Goal: Task Accomplishment & Management: Manage account settings

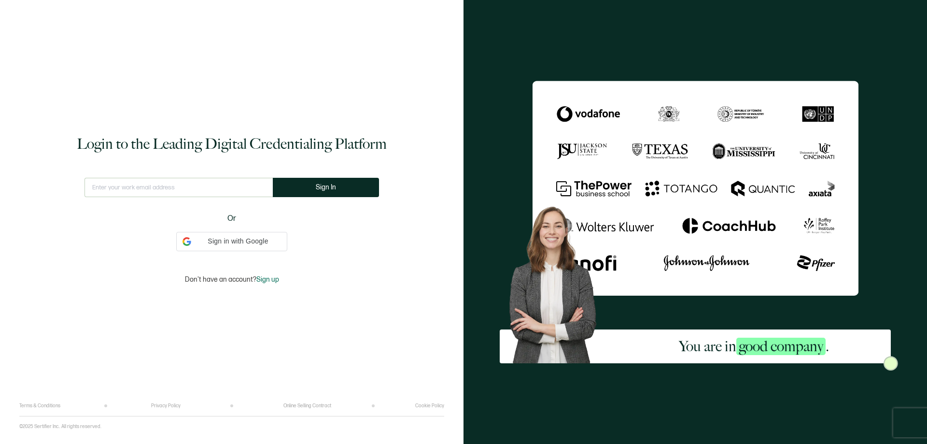
click at [261, 231] on div "This doesn't look like a valid email. Sign In Or Sign in with Google Sign in wi…" at bounding box center [231, 214] width 294 height 73
click at [265, 239] on span "Sign in with Google" at bounding box center [238, 241] width 86 height 10
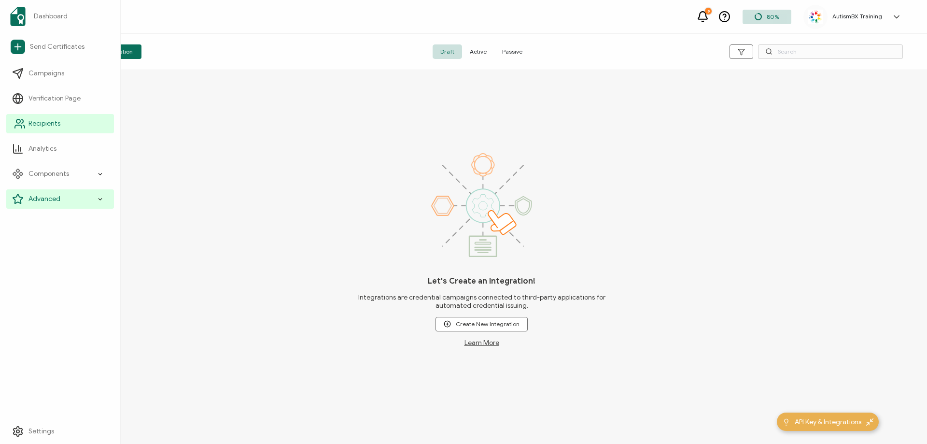
click at [24, 123] on icon at bounding box center [20, 124] width 12 height 12
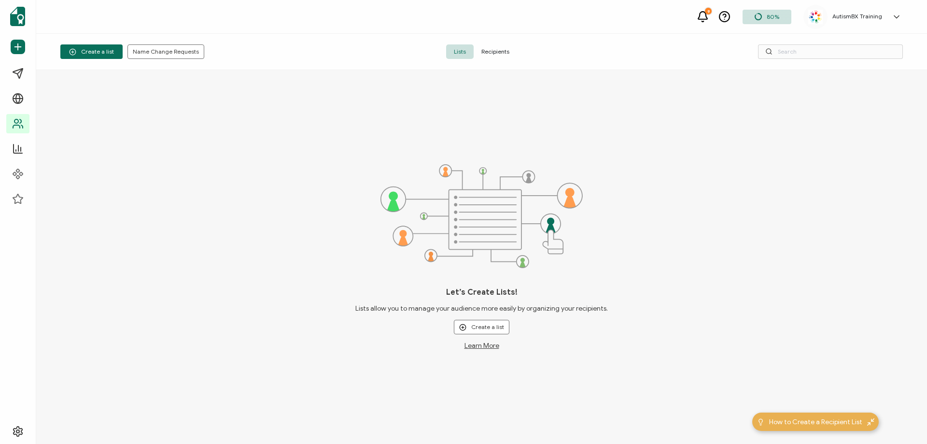
click at [490, 50] on span "Recipients" at bounding box center [495, 51] width 43 height 14
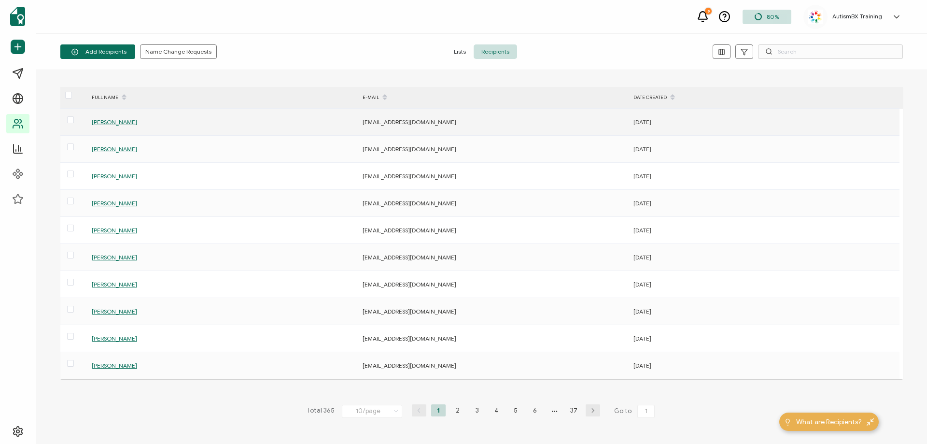
click at [106, 121] on span "[PERSON_NAME]" at bounding box center [114, 121] width 45 height 7
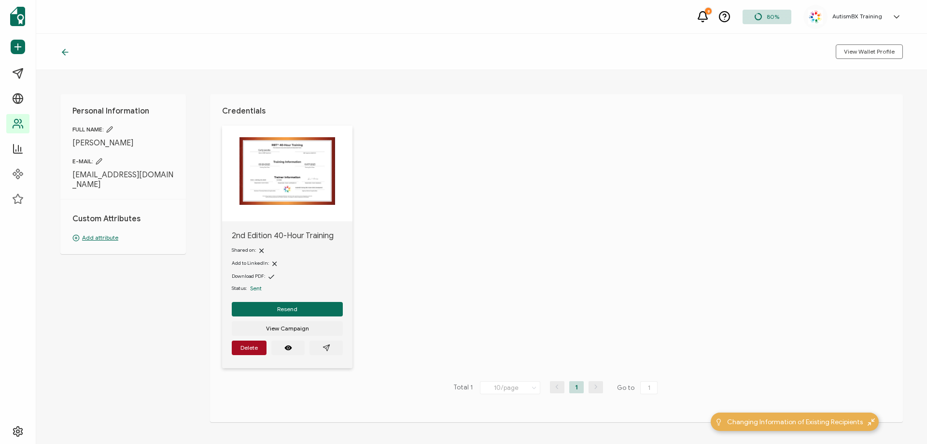
click at [98, 233] on p "Add attribute" at bounding box center [122, 237] width 101 height 9
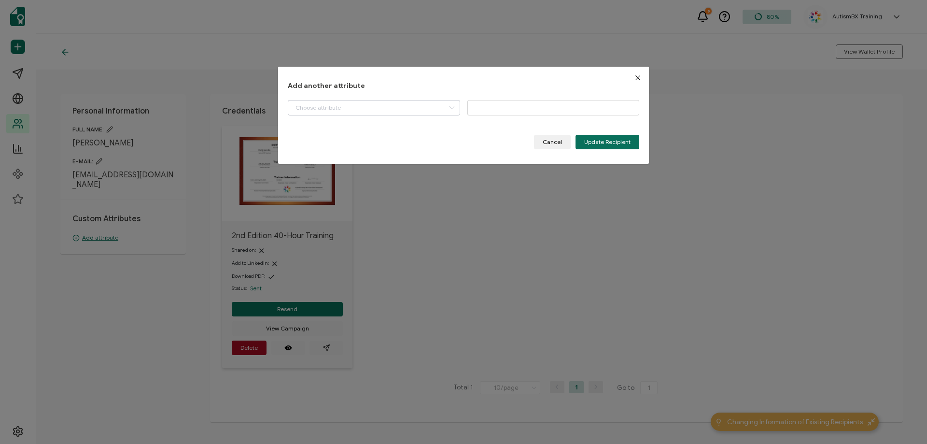
click at [453, 108] on icon "dialog" at bounding box center [452, 107] width 12 height 15
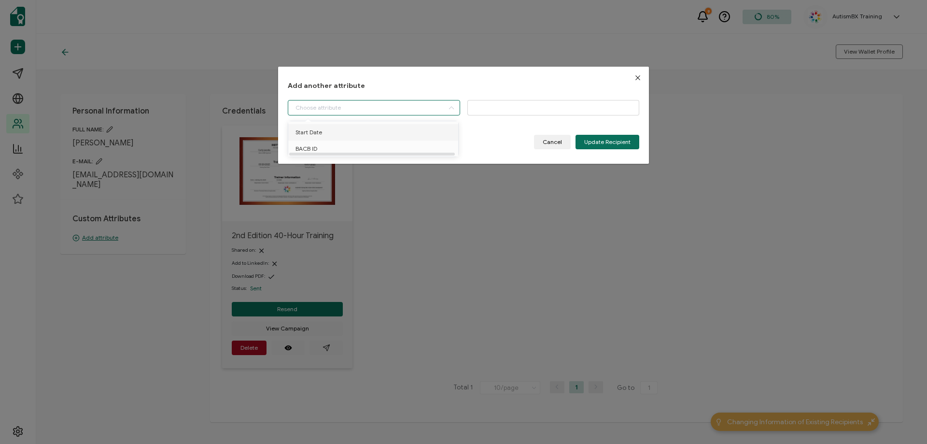
click at [367, 132] on li "Start Date" at bounding box center [375, 132] width 178 height 16
type input "Start Date"
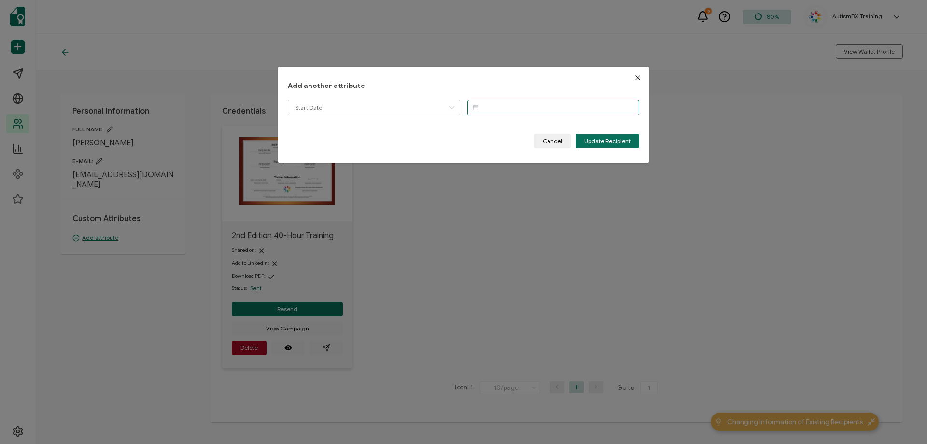
click at [515, 107] on input "dialog" at bounding box center [553, 107] width 172 height 15
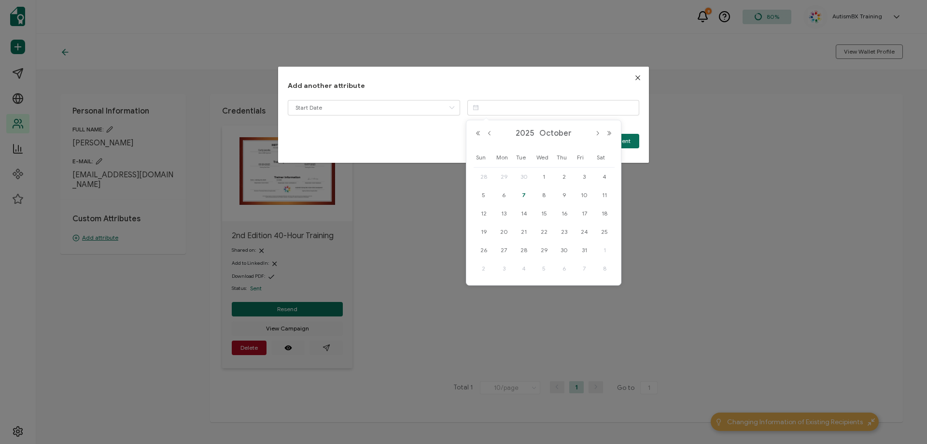
click at [491, 128] on div "[DATE]" at bounding box center [543, 133] width 143 height 14
click at [491, 130] on button "Previous Month" at bounding box center [490, 133] width 12 height 7
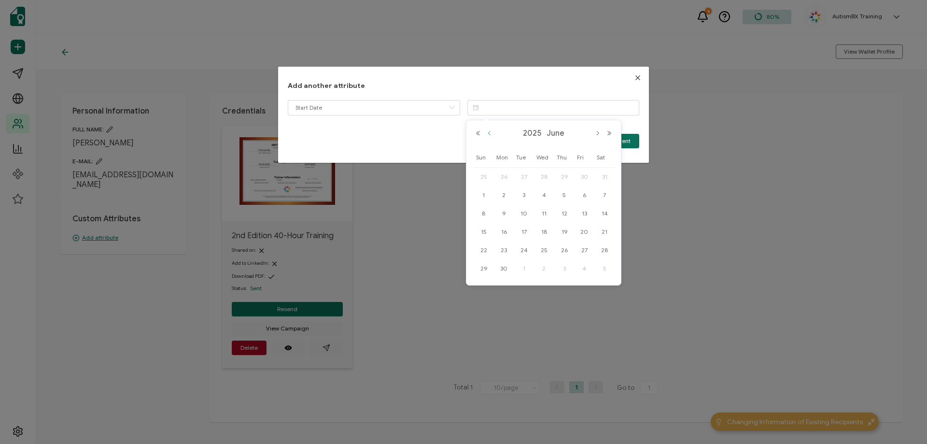
click at [491, 130] on button "Previous Month" at bounding box center [490, 133] width 12 height 7
click at [523, 235] on span "20" at bounding box center [524, 232] width 12 height 12
type input "[DATE]"
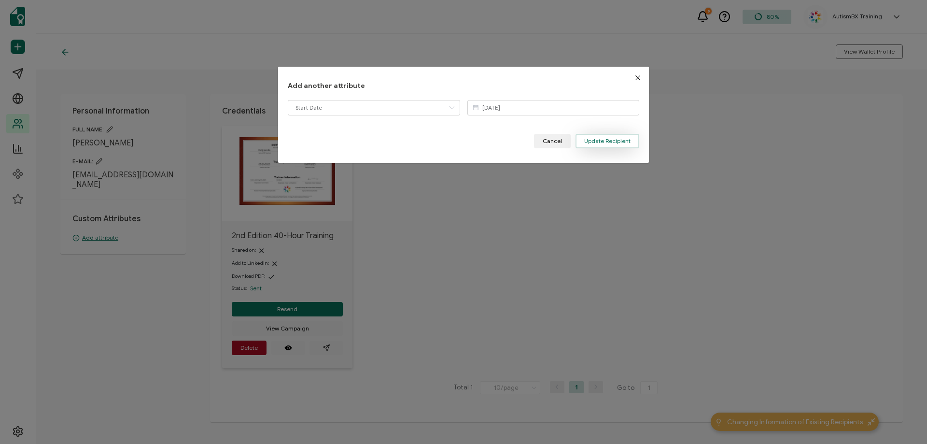
click at [620, 141] on span "Update Recipient" at bounding box center [607, 141] width 46 height 6
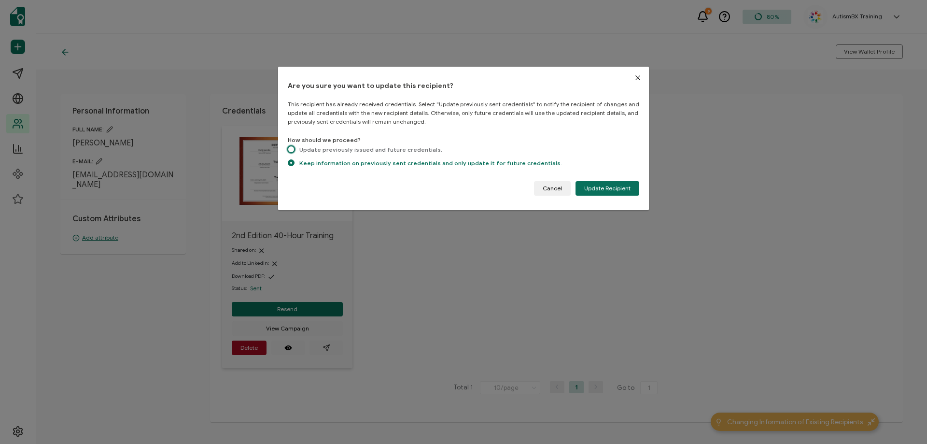
click at [291, 147] on span "dialog" at bounding box center [291, 149] width 7 height 7
click at [291, 147] on input "Update previously issued and future credentials." at bounding box center [291, 150] width 7 height 8
radio input "true"
radio input "false"
click at [620, 191] on span "Update Recipient" at bounding box center [607, 188] width 46 height 6
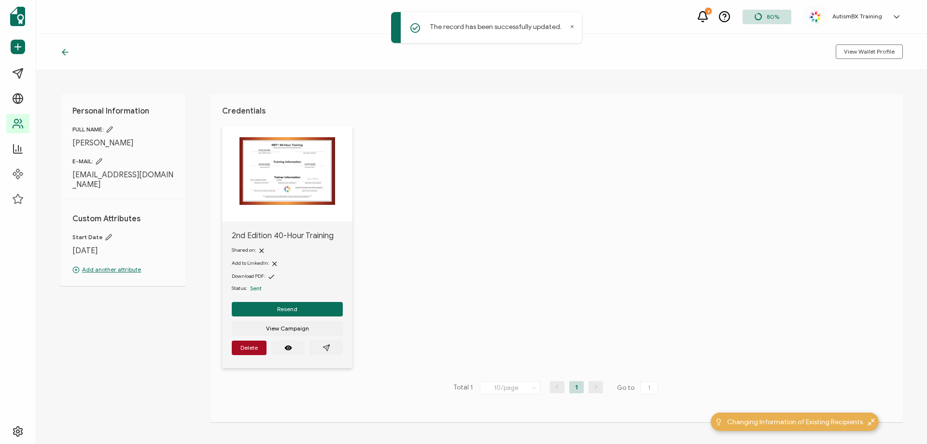
click at [64, 52] on icon at bounding box center [65, 52] width 6 height 0
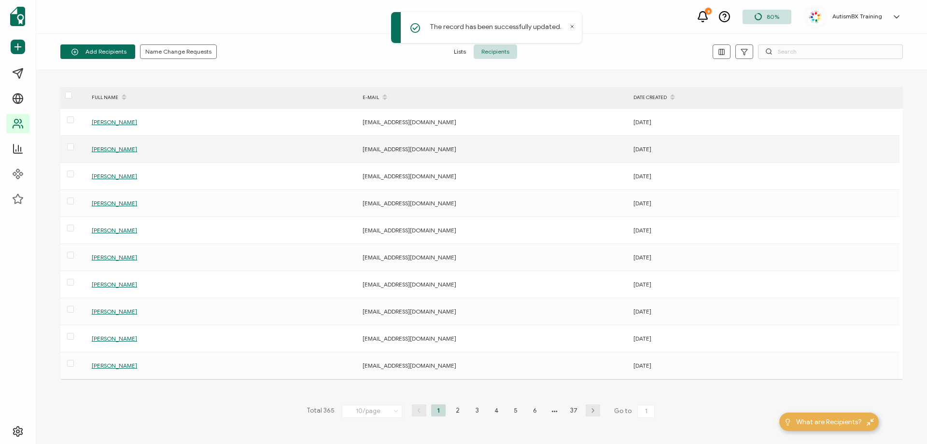
click at [108, 147] on span "[PERSON_NAME]" at bounding box center [114, 148] width 45 height 7
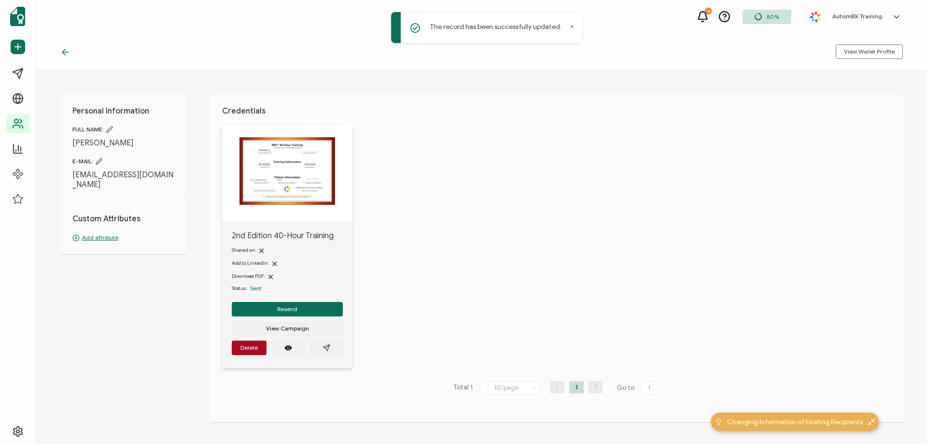
click at [104, 233] on p "Add attribute" at bounding box center [122, 237] width 101 height 9
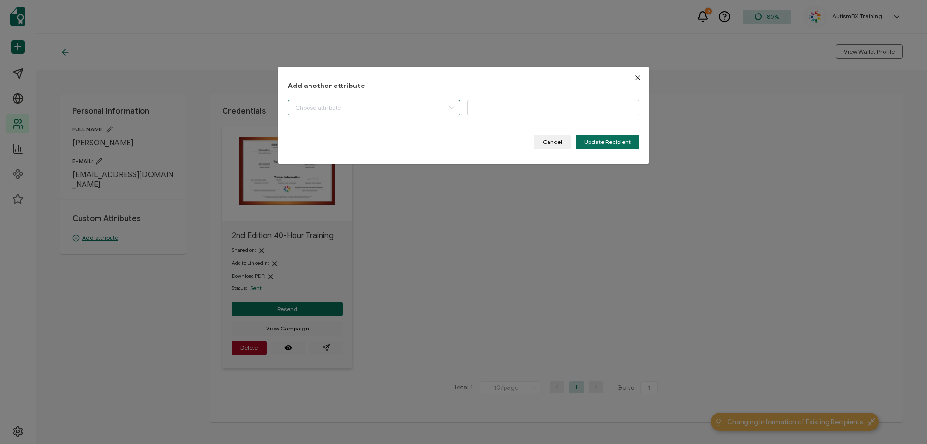
click at [370, 104] on input "dialog" at bounding box center [374, 107] width 172 height 15
click at [359, 126] on li "Start Date" at bounding box center [375, 132] width 178 height 16
type input "Start Date"
click at [486, 112] on input "dialog" at bounding box center [553, 107] width 172 height 15
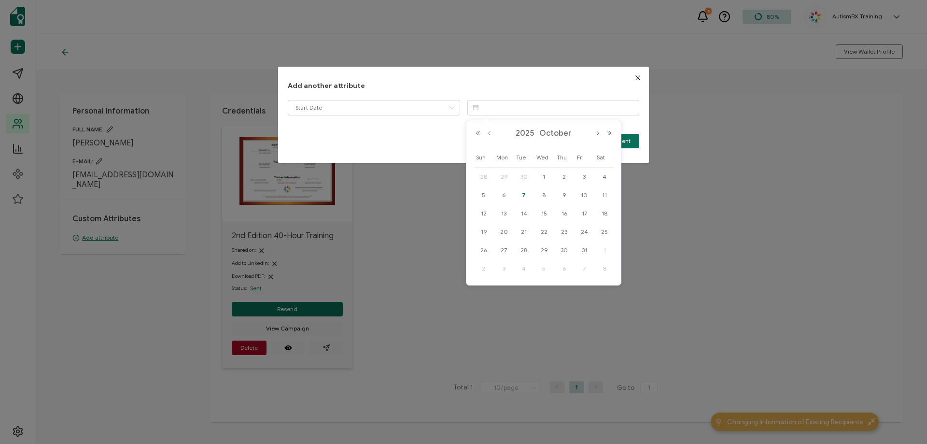
click at [491, 136] on button "Previous Month" at bounding box center [490, 133] width 12 height 7
click at [563, 216] on span "18" at bounding box center [565, 214] width 12 height 12
type input "[DATE]"
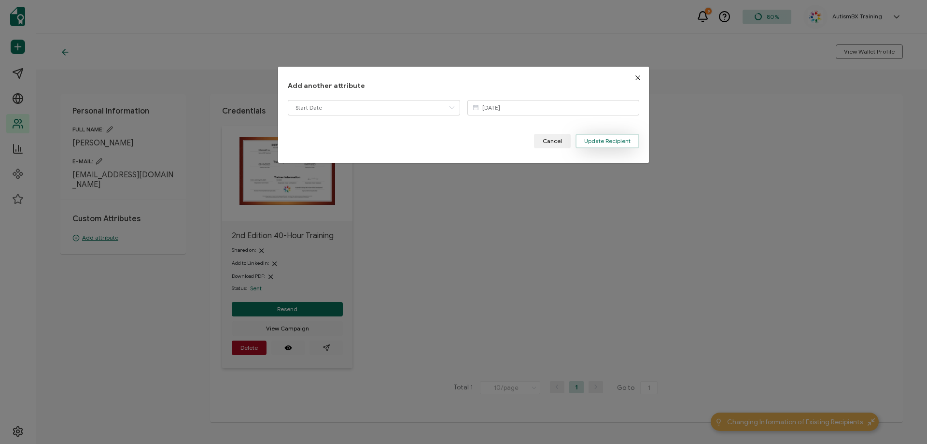
click at [594, 142] on span "Update Recipient" at bounding box center [607, 141] width 46 height 6
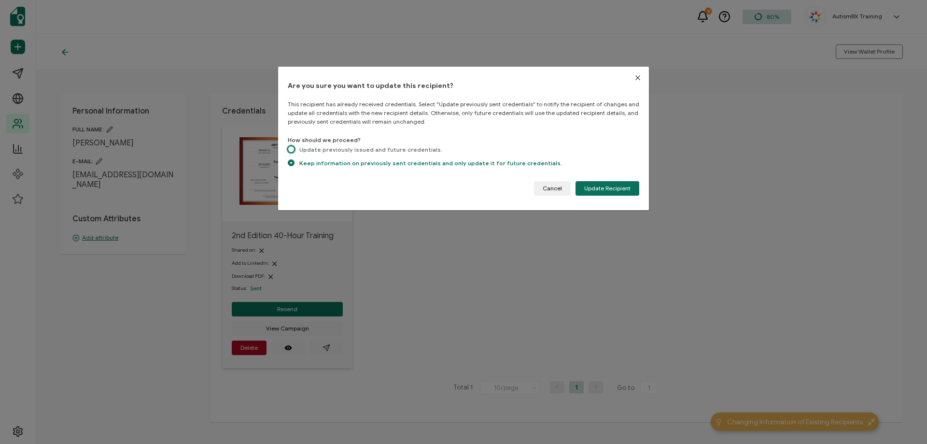
click at [291, 147] on span "dialog" at bounding box center [291, 149] width 7 height 7
click at [291, 147] on input "Update previously issued and future credentials." at bounding box center [291, 150] width 7 height 8
radio input "true"
radio input "false"
click at [622, 190] on span "Update Recipient" at bounding box center [607, 188] width 46 height 6
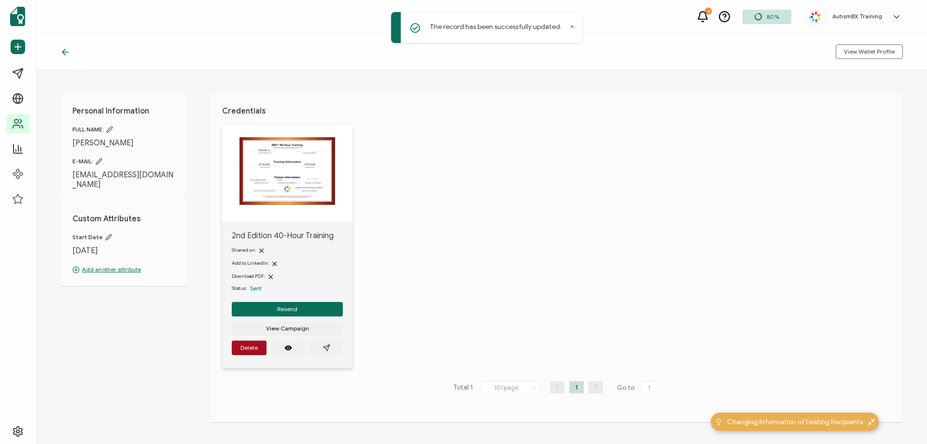
click at [65, 52] on icon at bounding box center [65, 52] width 6 height 0
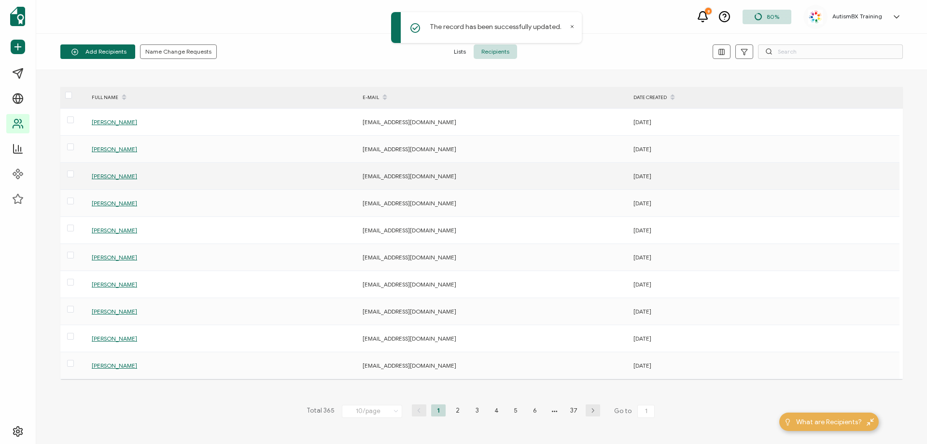
click at [114, 179] on span "[PERSON_NAME]" at bounding box center [114, 175] width 45 height 7
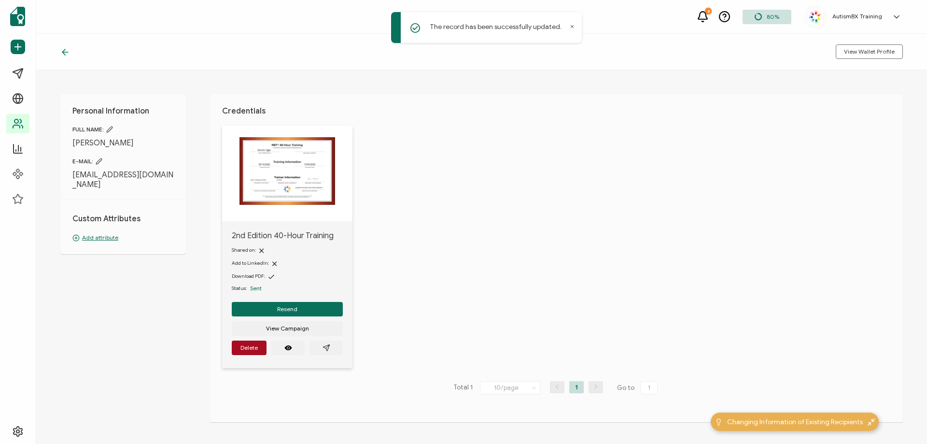
click at [106, 233] on p "Add attribute" at bounding box center [122, 237] width 101 height 9
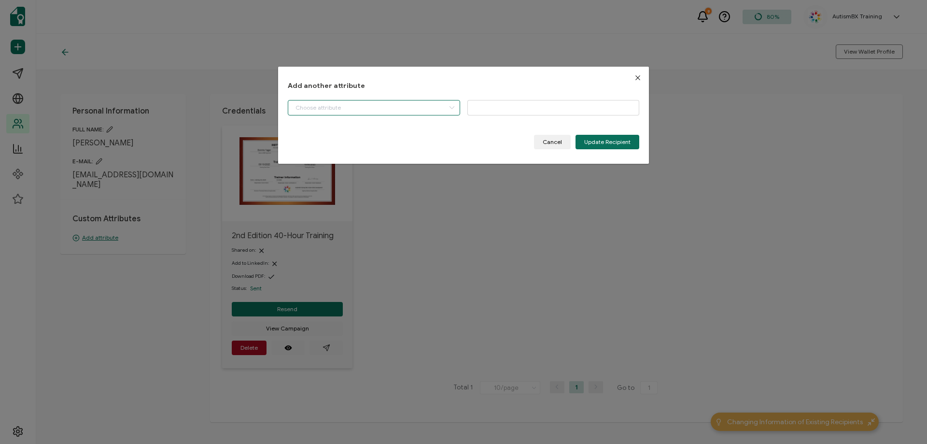
click at [345, 102] on input "dialog" at bounding box center [374, 107] width 172 height 15
click at [341, 132] on li "Start Date" at bounding box center [375, 132] width 178 height 16
type input "Start Date"
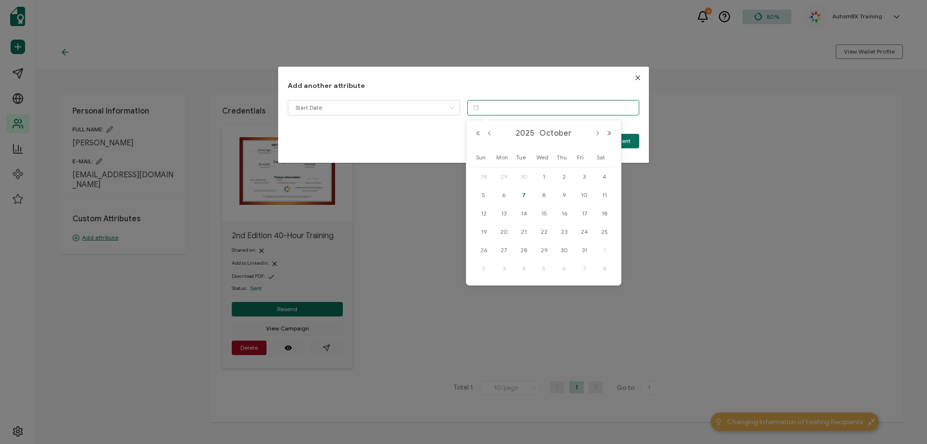
click at [577, 109] on input "dialog" at bounding box center [553, 107] width 172 height 15
click at [487, 133] on button "Previous Month" at bounding box center [490, 133] width 12 height 7
click at [543, 194] on span "10" at bounding box center [544, 195] width 12 height 12
type input "[DATE]"
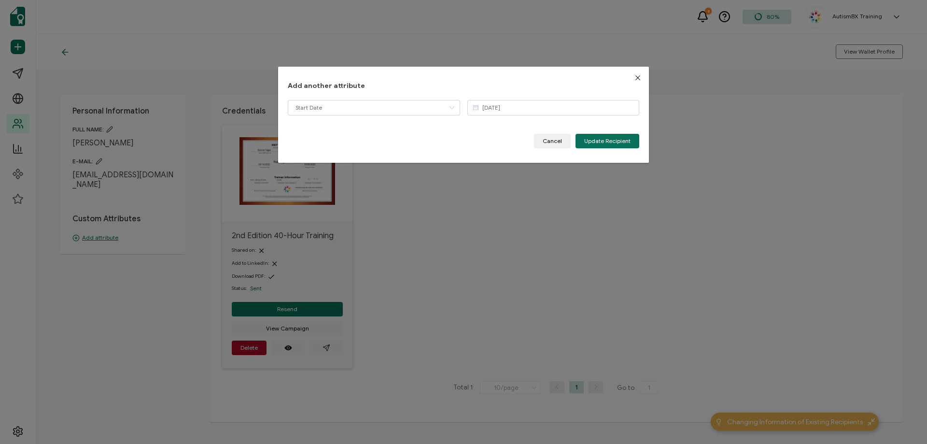
click at [598, 133] on div "Start Date [DATE] Please enter a valid name. Cancel Update Recipient" at bounding box center [463, 124] width 351 height 48
click at [598, 134] on button "Update Recipient" at bounding box center [607, 141] width 64 height 14
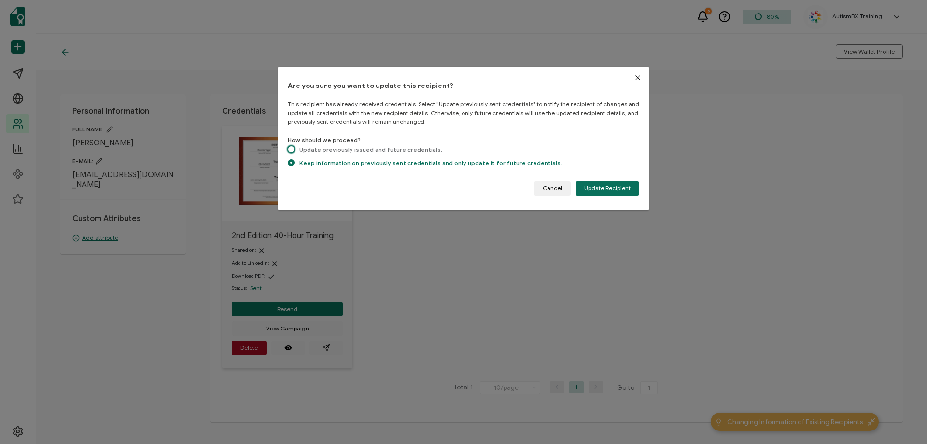
click at [292, 148] on span "dialog" at bounding box center [291, 149] width 7 height 7
click at [292, 148] on input "Update previously issued and future credentials." at bounding box center [291, 150] width 7 height 8
radio input "true"
radio input "false"
click at [621, 188] on span "Update Recipient" at bounding box center [607, 188] width 46 height 6
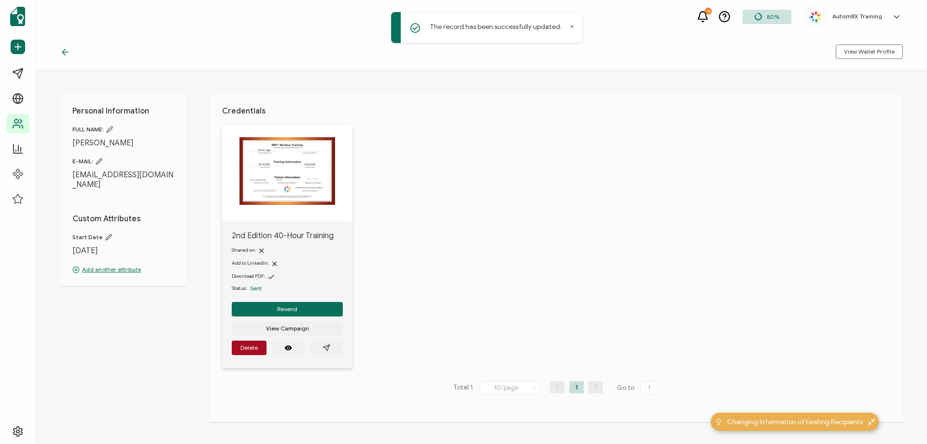
click at [66, 55] on icon at bounding box center [65, 52] width 10 height 10
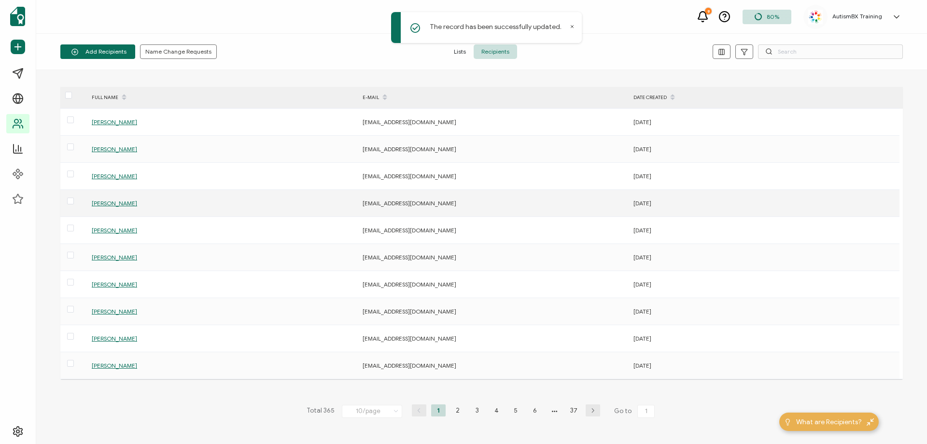
click at [115, 205] on span "[PERSON_NAME]" at bounding box center [114, 202] width 45 height 7
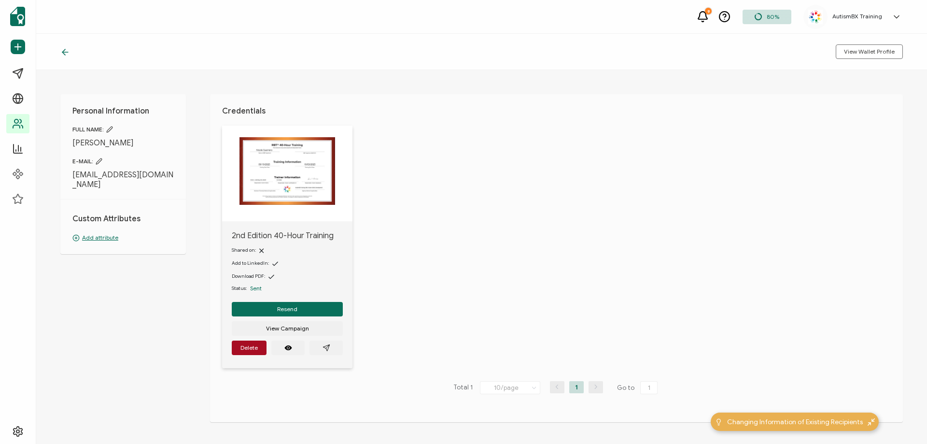
click at [98, 235] on p "Add attribute" at bounding box center [122, 237] width 101 height 9
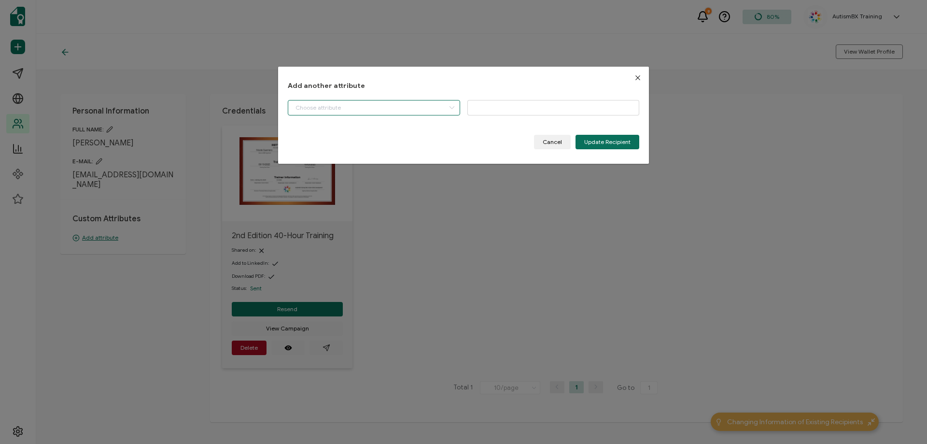
click at [339, 109] on input "dialog" at bounding box center [374, 107] width 172 height 15
click at [339, 130] on li "Start Date" at bounding box center [375, 132] width 178 height 16
type input "Start Date"
click at [480, 117] on div "Start Date Please enter a valid name." at bounding box center [463, 112] width 351 height 24
click at [486, 109] on input "dialog" at bounding box center [553, 107] width 172 height 15
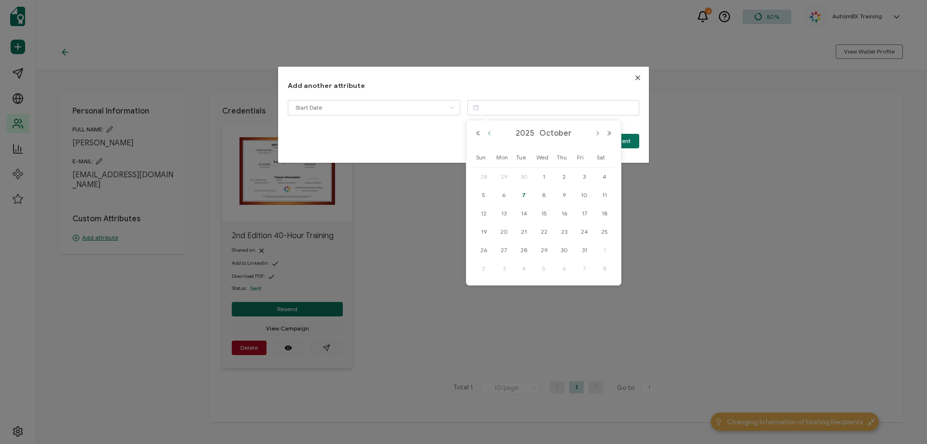
click at [488, 130] on button "Previous Month" at bounding box center [490, 133] width 12 height 7
click at [585, 215] on span "19" at bounding box center [584, 214] width 12 height 12
type input "[DATE]"
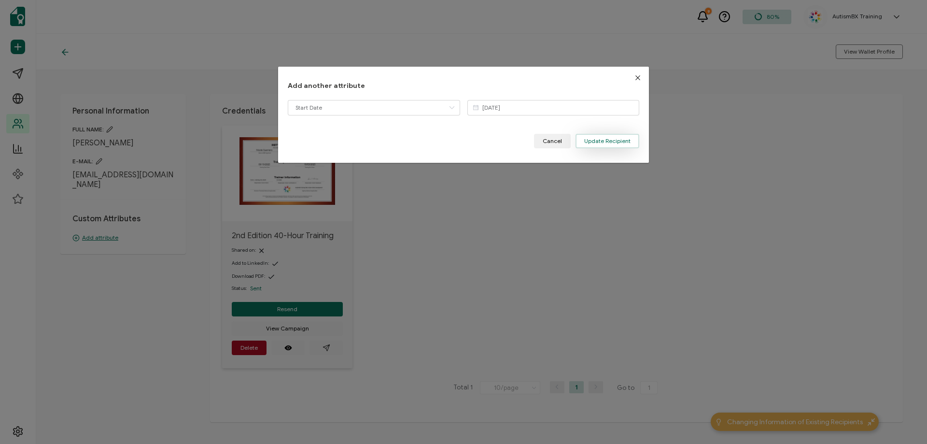
click at [604, 145] on button "Update Recipient" at bounding box center [607, 141] width 64 height 14
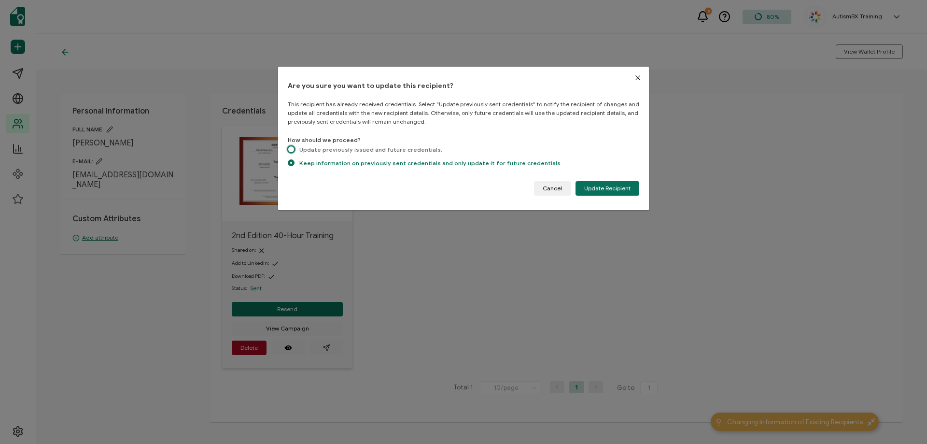
click at [290, 149] on span "dialog" at bounding box center [291, 149] width 7 height 7
click at [290, 149] on input "Update previously issued and future credentials." at bounding box center [291, 150] width 7 height 8
radio input "true"
radio input "false"
click at [611, 185] on span "Update Recipient" at bounding box center [607, 188] width 46 height 6
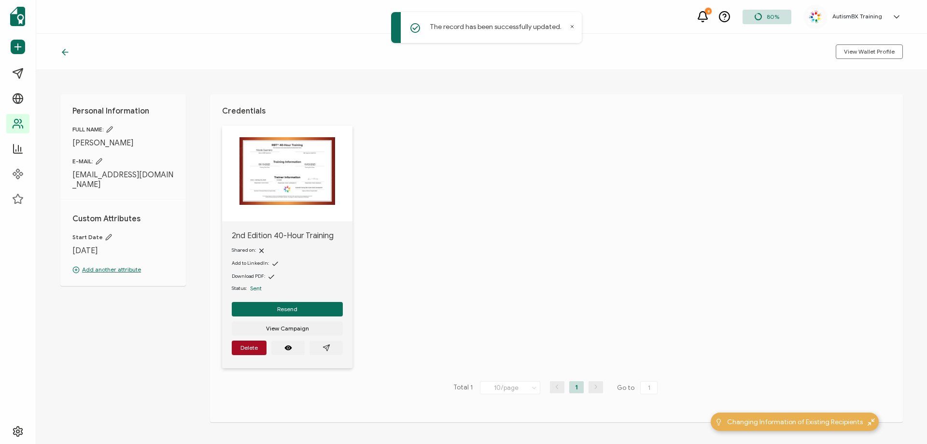
click at [66, 54] on icon at bounding box center [65, 52] width 10 height 10
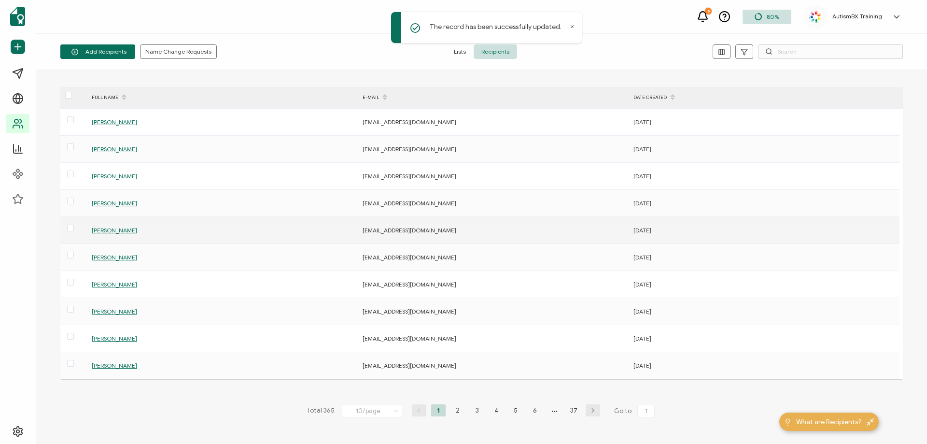
click at [111, 229] on span "[PERSON_NAME]" at bounding box center [114, 229] width 45 height 7
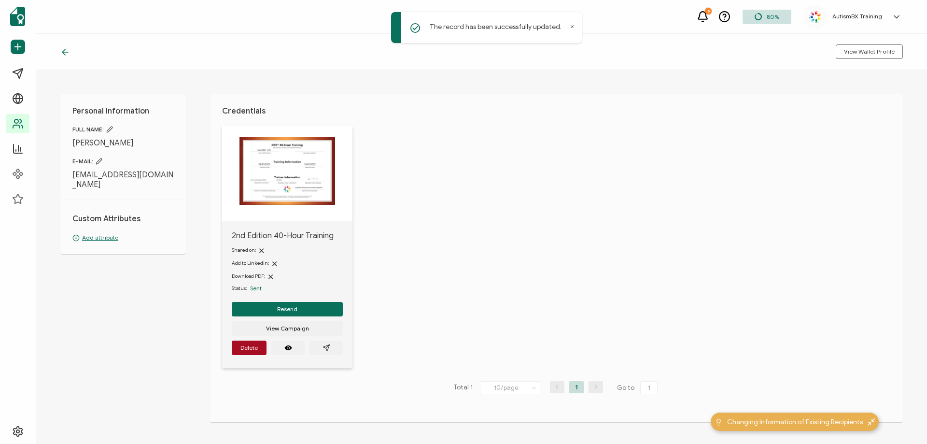
click at [92, 233] on p "Add attribute" at bounding box center [122, 237] width 101 height 9
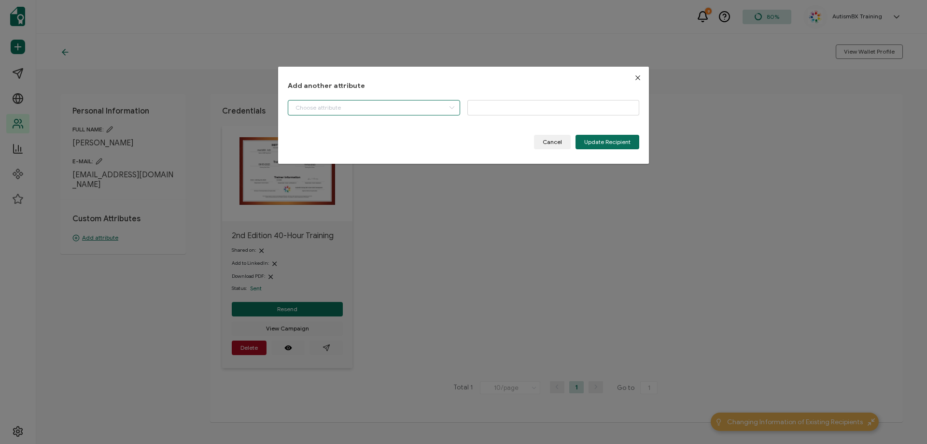
click at [355, 102] on input "dialog" at bounding box center [374, 107] width 172 height 15
click at [353, 131] on li "Start Date" at bounding box center [375, 132] width 178 height 16
type input "Start Date"
click at [524, 111] on input "dialog" at bounding box center [553, 107] width 172 height 15
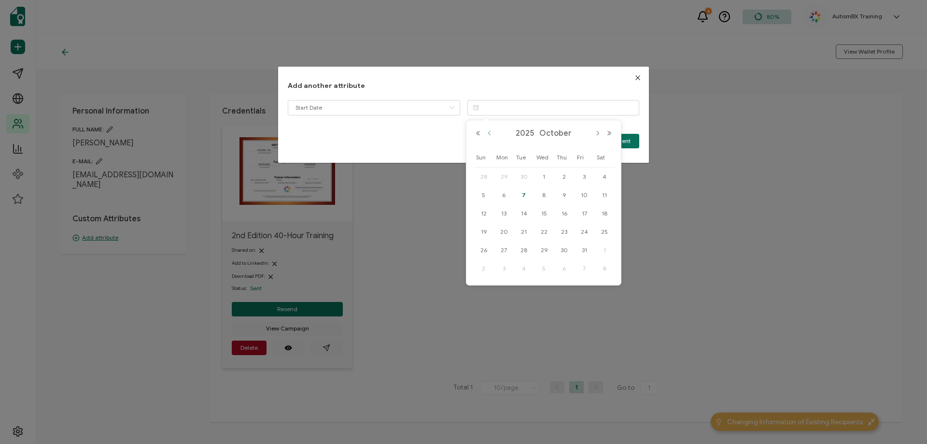
click at [488, 132] on button "Previous Month" at bounding box center [490, 133] width 12 height 7
click at [525, 196] on span "5" at bounding box center [524, 195] width 12 height 12
type input "[DATE]"
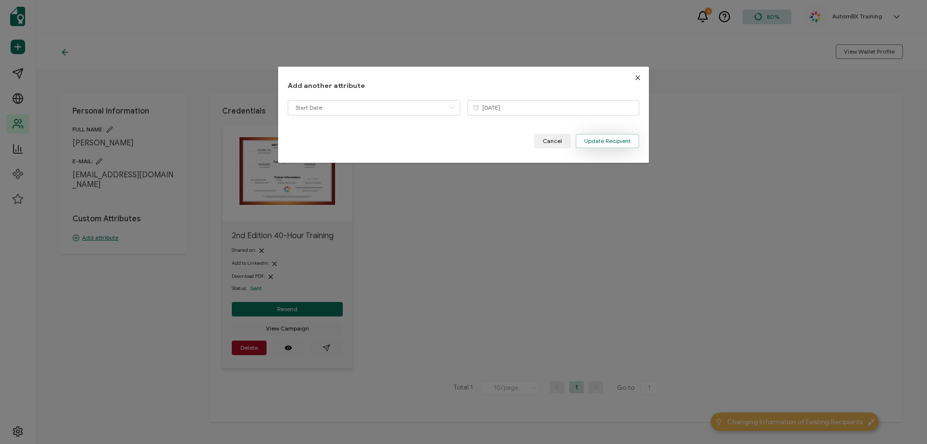
click at [583, 144] on button "Update Recipient" at bounding box center [607, 141] width 64 height 14
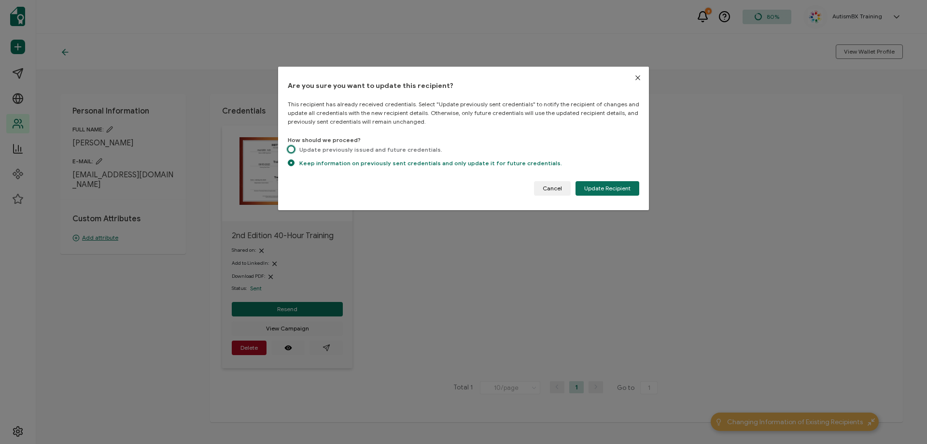
click at [291, 148] on span "dialog" at bounding box center [291, 149] width 7 height 7
click at [291, 148] on input "Update previously issued and future credentials." at bounding box center [291, 150] width 7 height 8
radio input "true"
radio input "false"
click at [603, 193] on button "Update Recipient" at bounding box center [607, 188] width 64 height 14
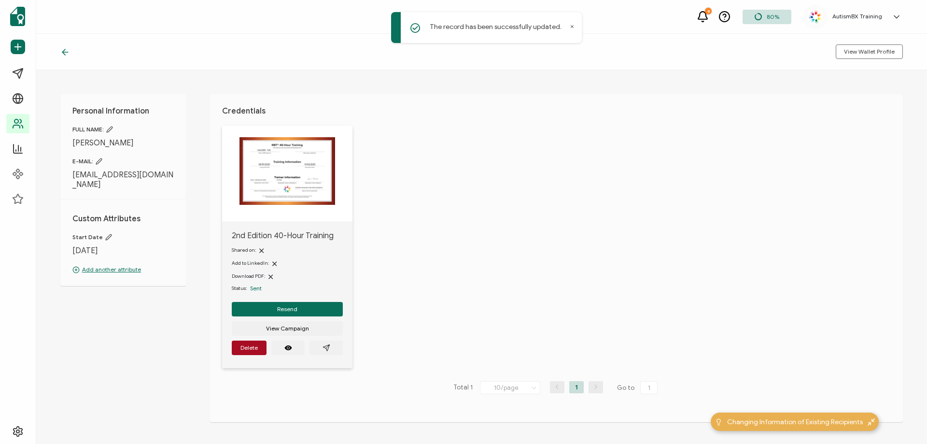
click at [69, 50] on icon at bounding box center [65, 52] width 10 height 10
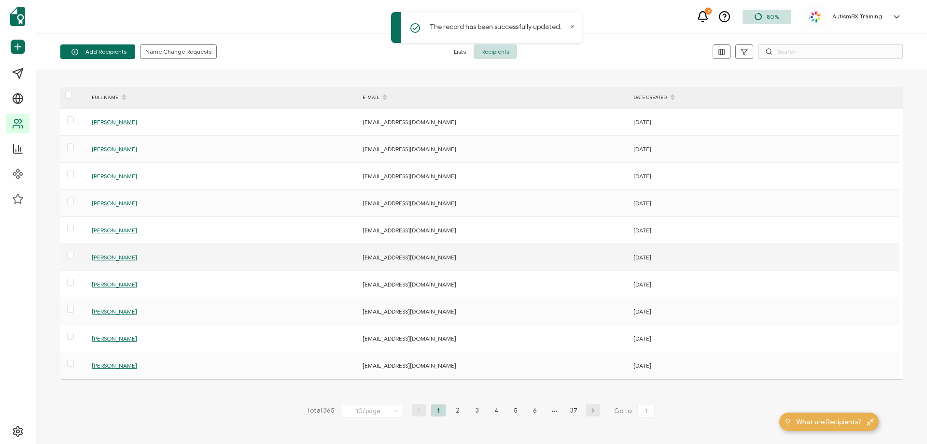
click at [112, 259] on span "[PERSON_NAME]" at bounding box center [114, 256] width 45 height 7
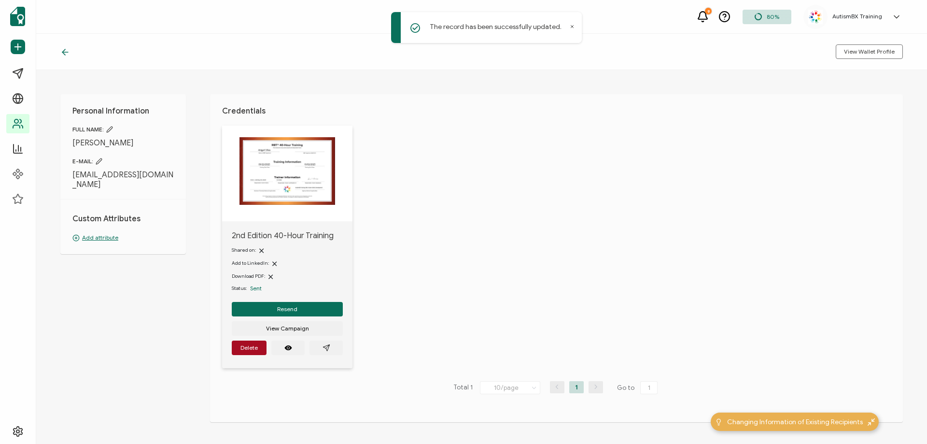
click at [106, 233] on p "Add attribute" at bounding box center [122, 237] width 101 height 9
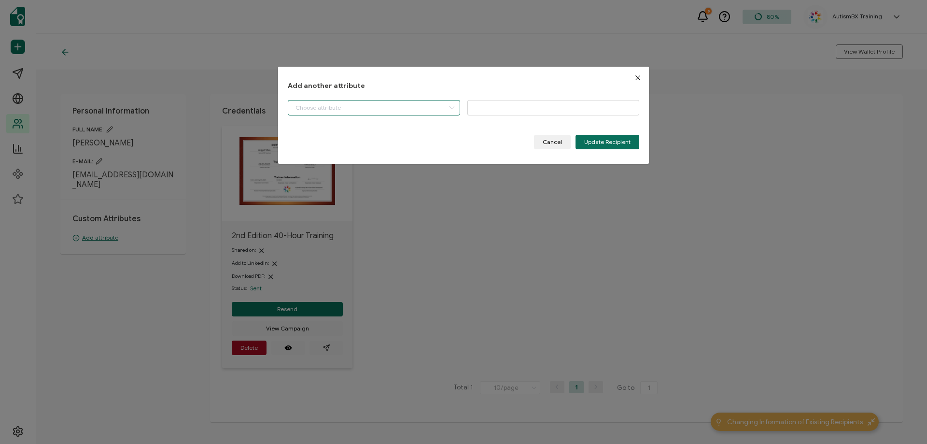
click at [388, 109] on input "dialog" at bounding box center [374, 107] width 172 height 15
click at [379, 133] on li "Start Date" at bounding box center [375, 132] width 178 height 16
type input "Start Date"
click at [542, 109] on input "dialog" at bounding box center [553, 107] width 172 height 15
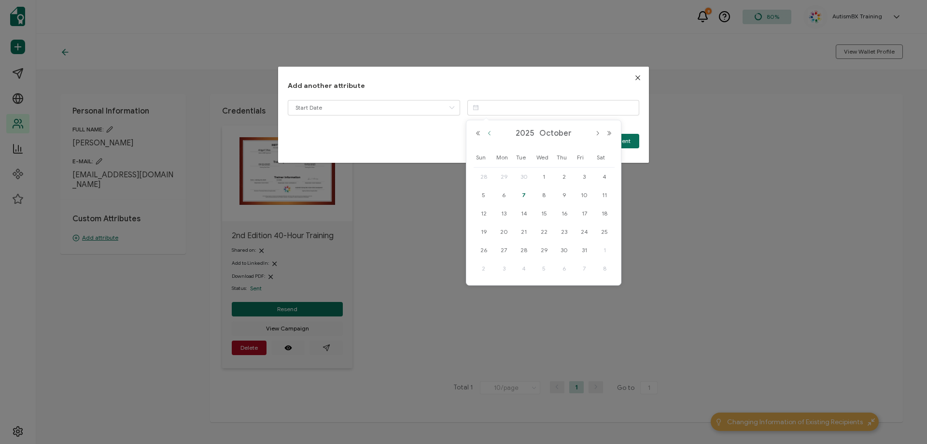
click at [491, 132] on button "Previous Month" at bounding box center [490, 133] width 12 height 7
click at [505, 236] on span "22" at bounding box center [504, 232] width 12 height 12
type input "[DATE]"
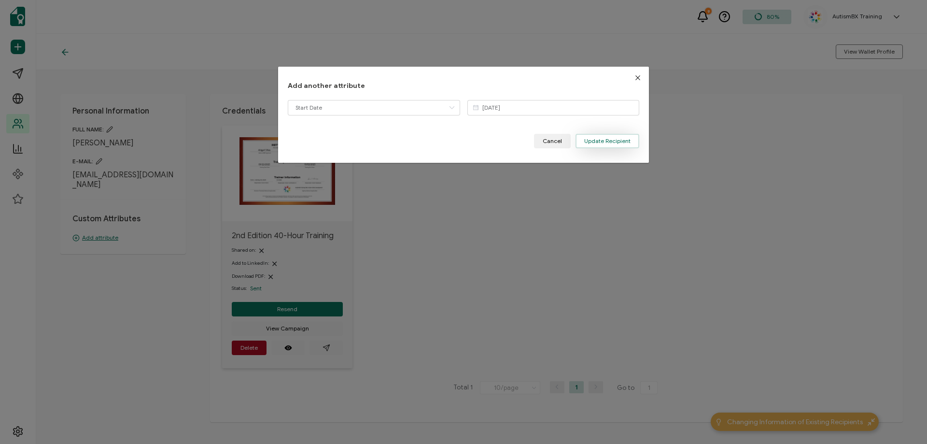
click at [609, 138] on span "Update Recipient" at bounding box center [607, 141] width 46 height 6
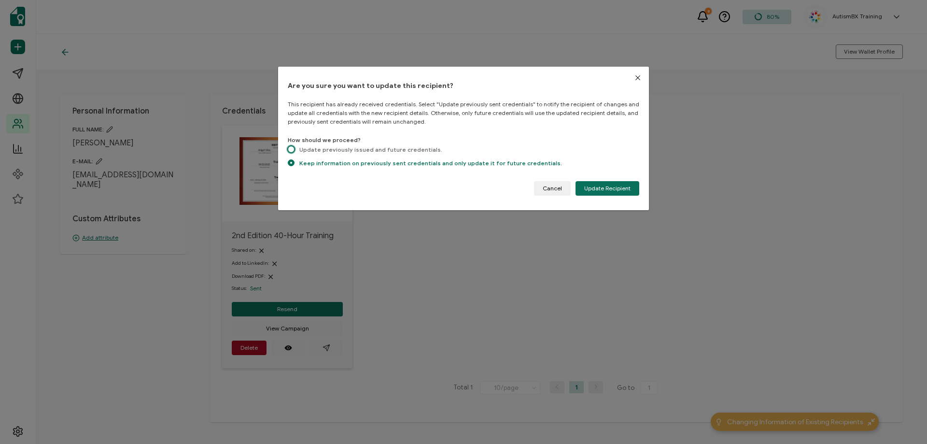
click at [292, 150] on span "dialog" at bounding box center [291, 149] width 7 height 7
click at [292, 150] on input "Update previously issued and future credentials." at bounding box center [291, 150] width 7 height 8
radio input "true"
radio input "false"
click at [616, 185] on span "Update Recipient" at bounding box center [607, 188] width 46 height 6
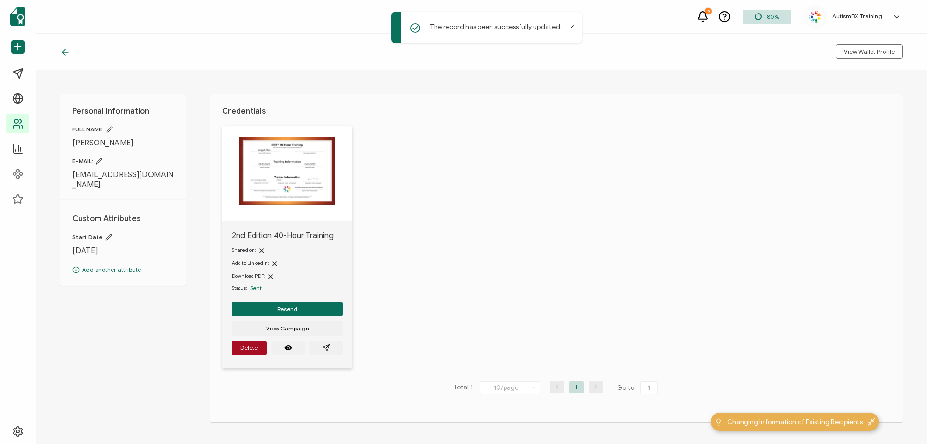
click at [64, 56] on icon at bounding box center [65, 52] width 10 height 10
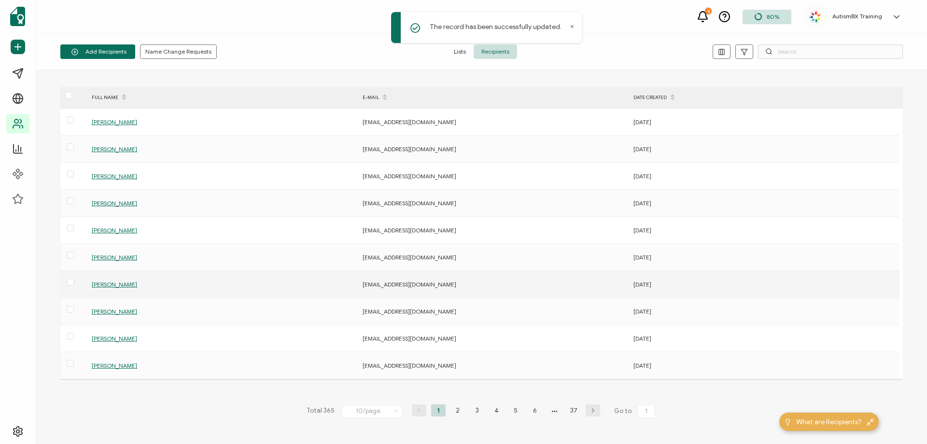
click at [122, 284] on span "[PERSON_NAME]" at bounding box center [114, 283] width 45 height 7
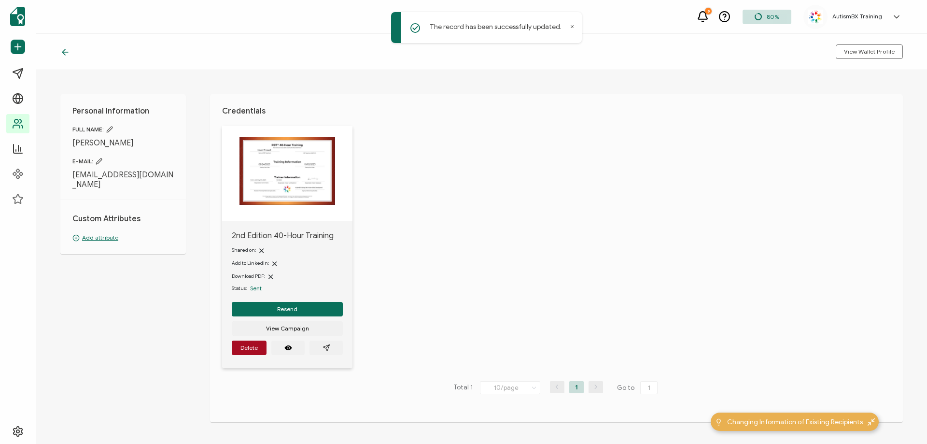
click at [108, 233] on p "Add attribute" at bounding box center [122, 237] width 101 height 9
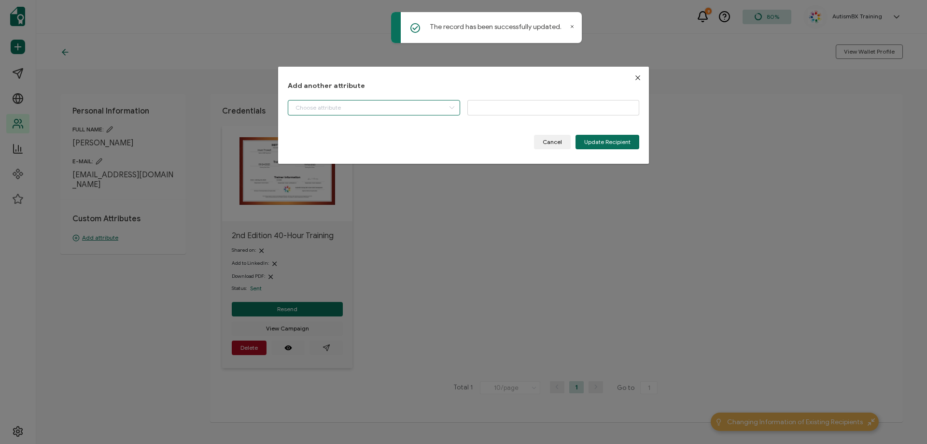
click at [379, 105] on input "dialog" at bounding box center [374, 107] width 172 height 15
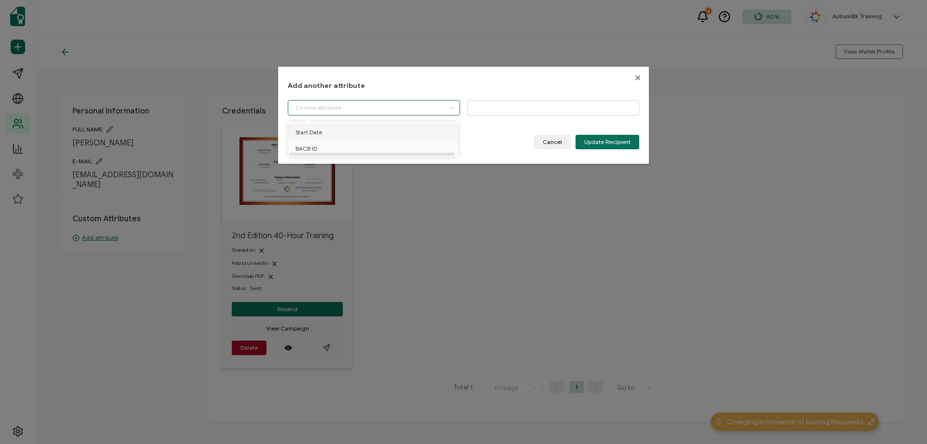
click at [369, 131] on li "Start Date" at bounding box center [375, 132] width 178 height 16
type input "Start Date"
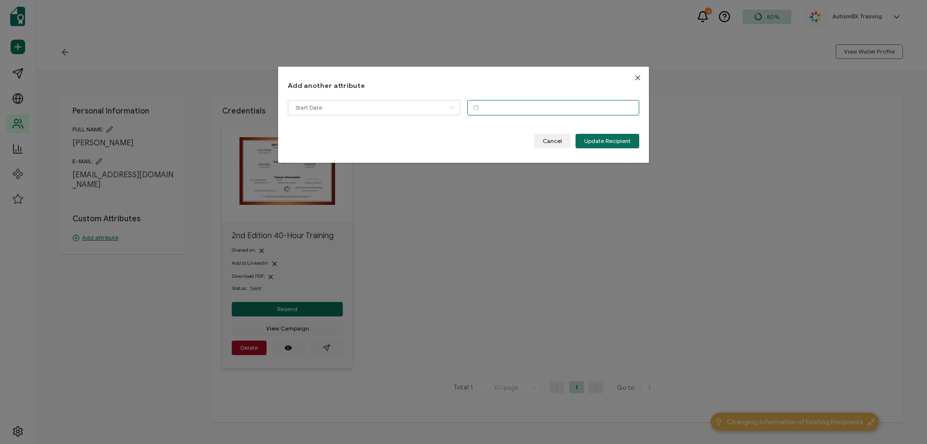
click at [484, 112] on input "dialog" at bounding box center [553, 107] width 172 height 15
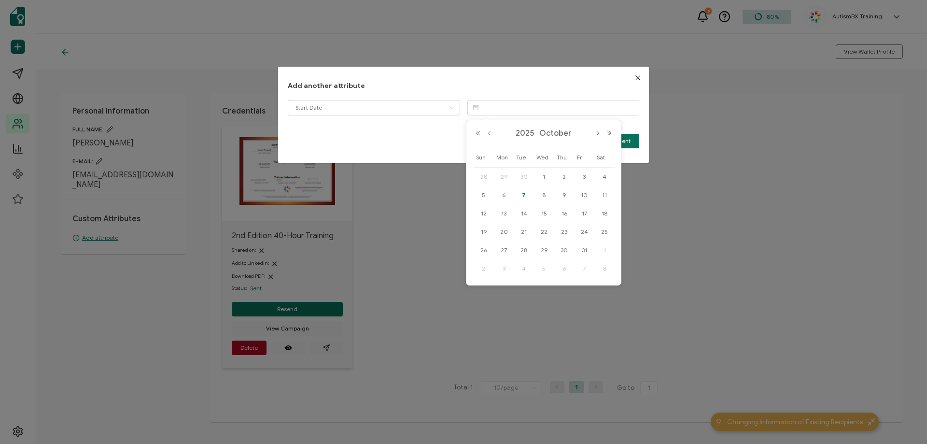
click at [490, 134] on button "Previous Month" at bounding box center [490, 133] width 12 height 7
click at [547, 231] on span "24" at bounding box center [544, 232] width 12 height 12
type input "[DATE]"
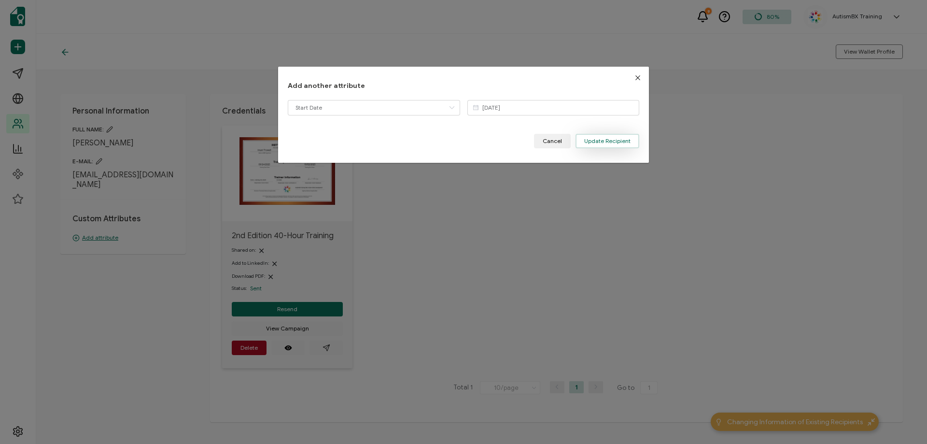
click at [600, 145] on button "Update Recipient" at bounding box center [607, 141] width 64 height 14
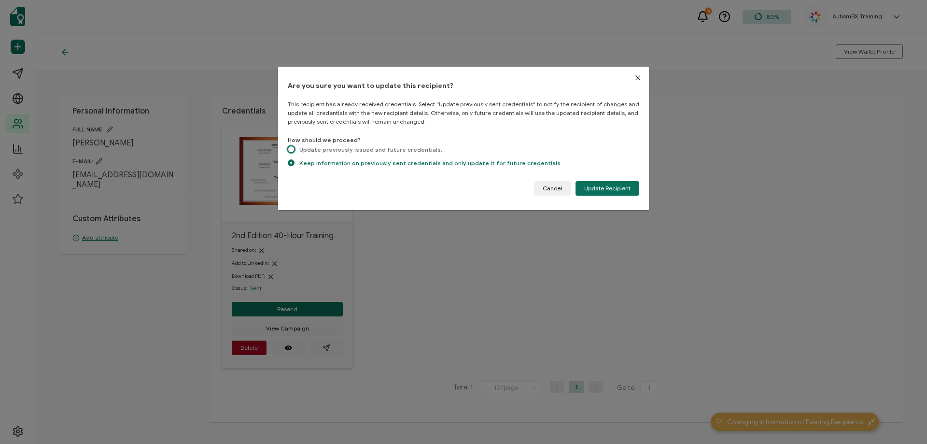
click at [290, 149] on span "dialog" at bounding box center [291, 149] width 7 height 7
click at [290, 149] on input "Update previously issued and future credentials." at bounding box center [291, 150] width 7 height 8
radio input "true"
radio input "false"
click at [596, 193] on button "Update Recipient" at bounding box center [607, 188] width 64 height 14
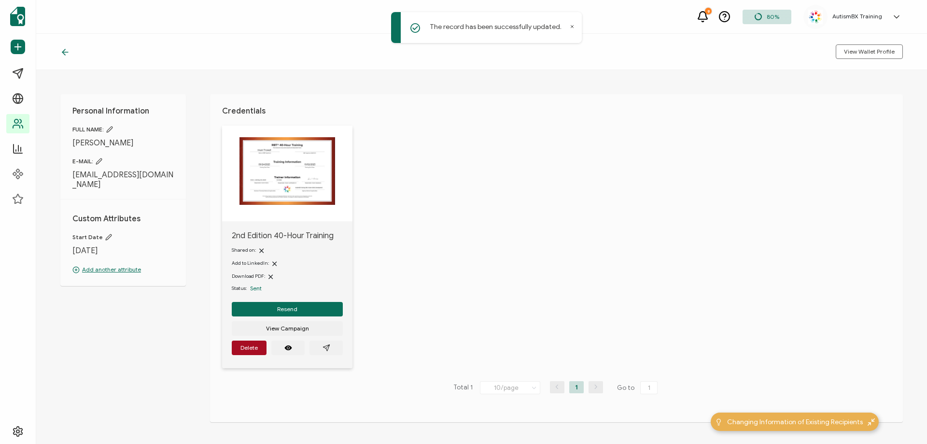
click at [65, 50] on icon at bounding box center [63, 52] width 3 height 6
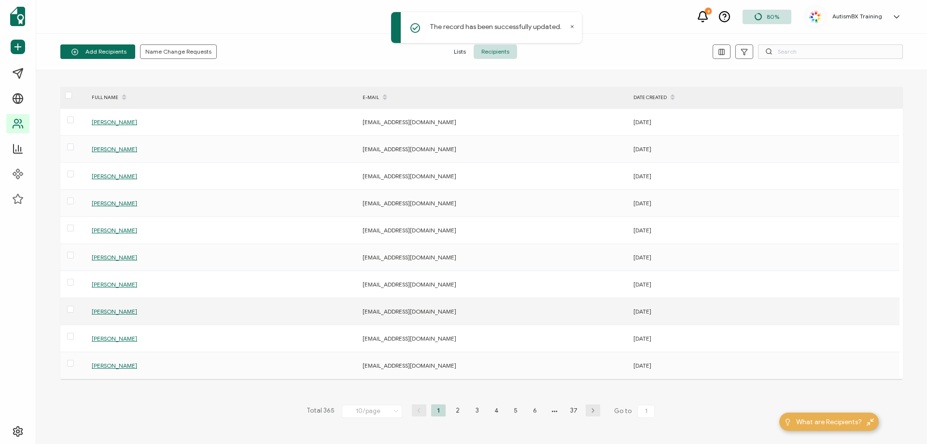
click at [118, 310] on span "[PERSON_NAME]" at bounding box center [114, 311] width 45 height 7
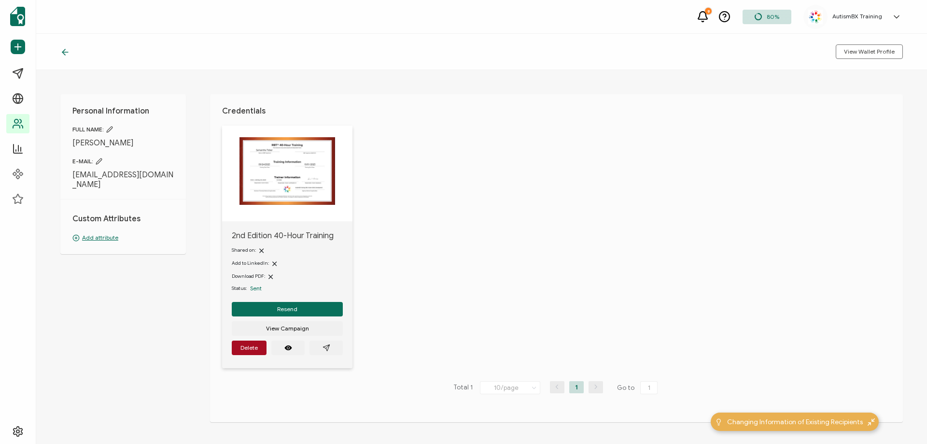
click at [107, 233] on p "Add attribute" at bounding box center [122, 237] width 101 height 9
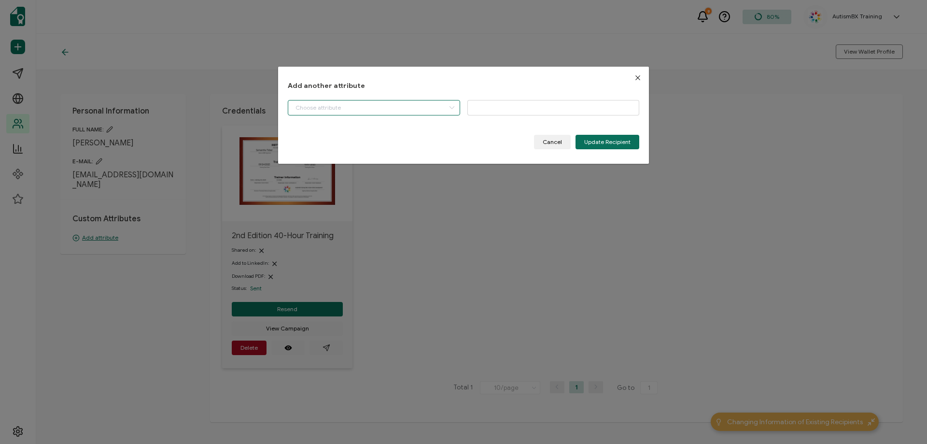
click at [337, 112] on input "dialog" at bounding box center [374, 107] width 172 height 15
click at [335, 125] on li "Start Date" at bounding box center [375, 132] width 178 height 16
type input "Start Date"
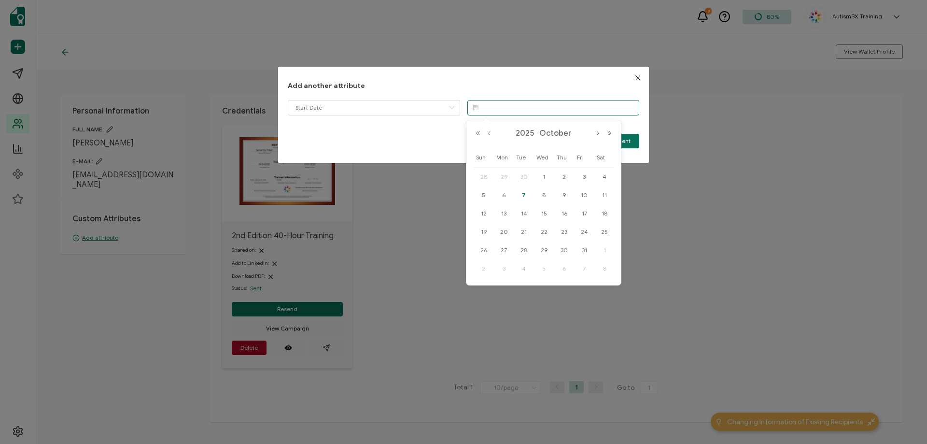
click at [527, 101] on input "dialog" at bounding box center [553, 107] width 172 height 15
click at [486, 132] on button "Previous Month" at bounding box center [490, 133] width 12 height 7
click at [546, 232] on span "24" at bounding box center [544, 232] width 12 height 12
type input "[DATE]"
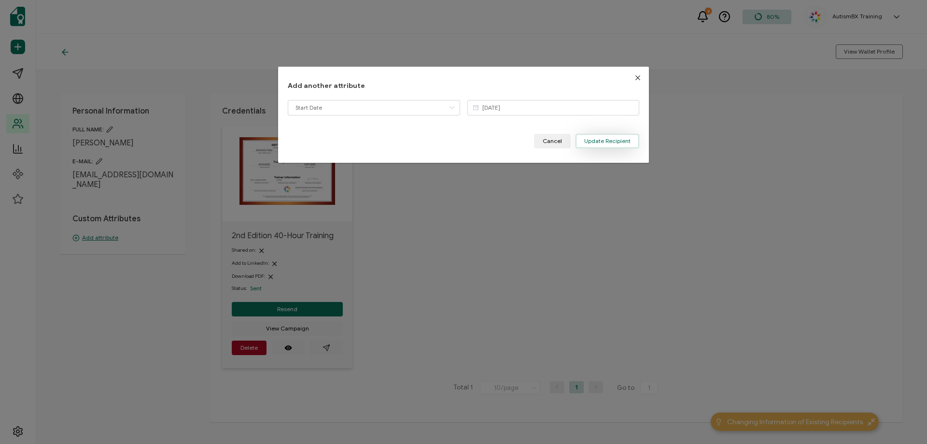
click at [604, 144] on span "Update Recipient" at bounding box center [607, 141] width 46 height 6
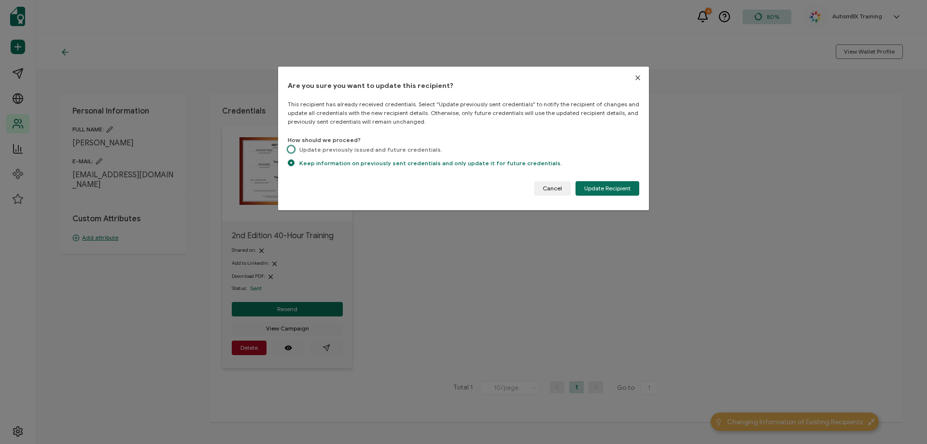
drag, startPoint x: 291, startPoint y: 150, endPoint x: 555, endPoint y: 150, distance: 264.1
click at [291, 150] on span "dialog" at bounding box center [291, 149] width 7 height 7
click at [291, 150] on input "Update previously issued and future credentials." at bounding box center [291, 150] width 7 height 8
radio input "true"
radio input "false"
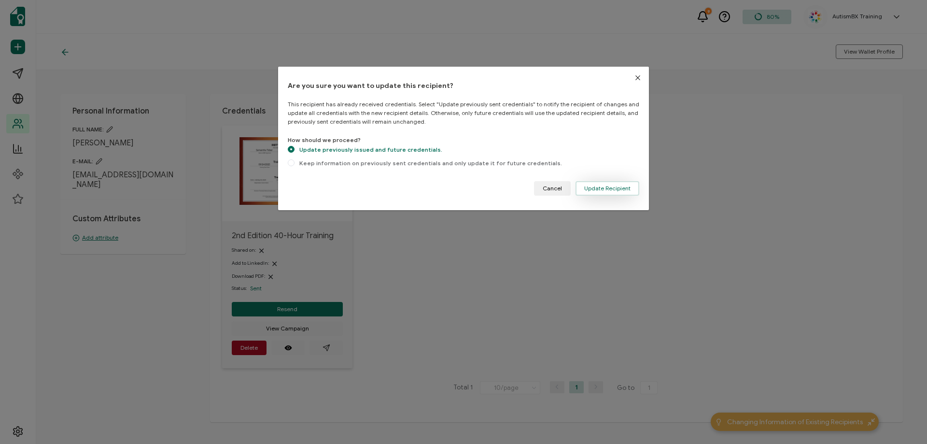
click at [605, 188] on span "Update Recipient" at bounding box center [607, 188] width 46 height 6
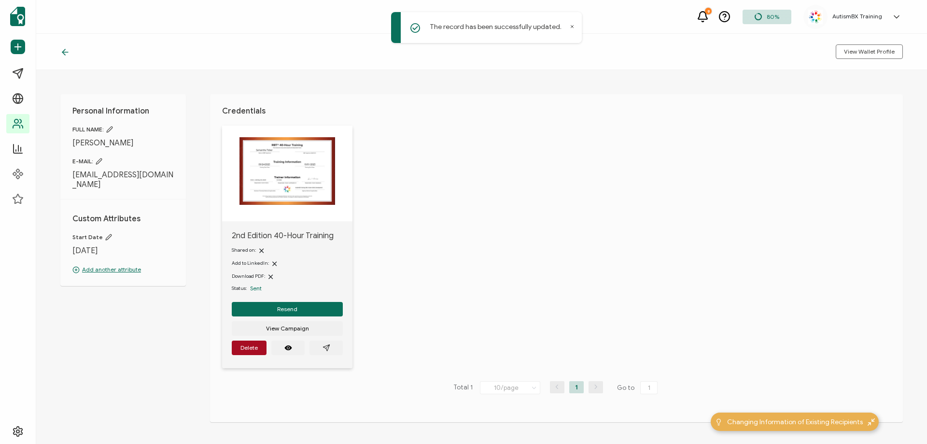
click at [61, 49] on icon at bounding box center [65, 52] width 10 height 10
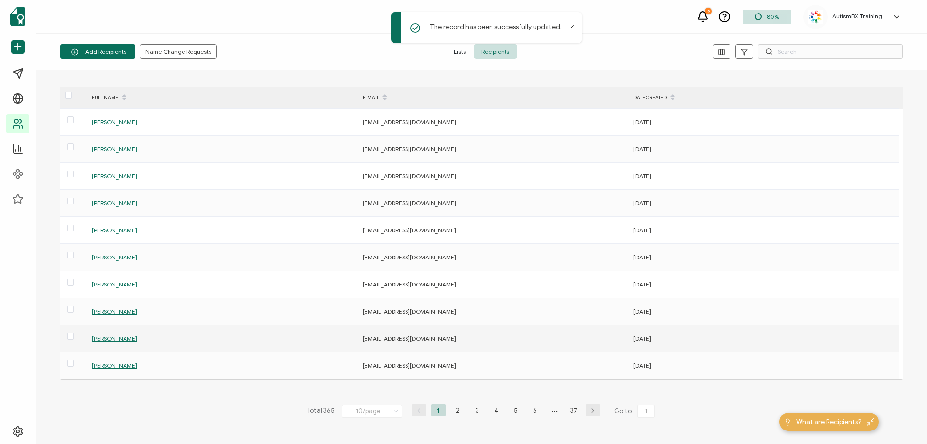
click at [117, 339] on span "[PERSON_NAME]" at bounding box center [114, 338] width 45 height 7
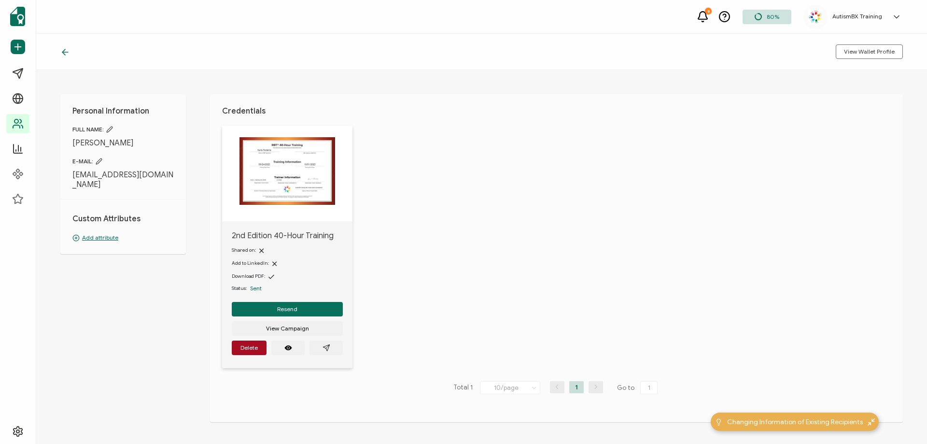
click at [103, 233] on p "Add attribute" at bounding box center [122, 237] width 101 height 9
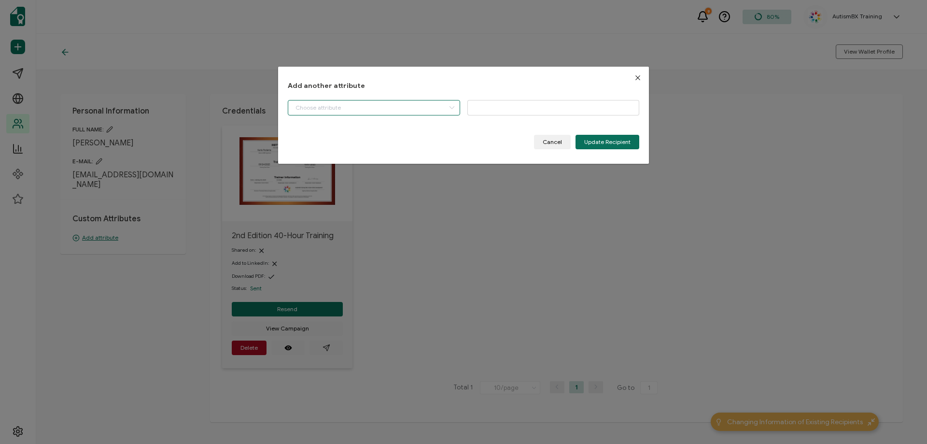
click at [400, 107] on input "dialog" at bounding box center [374, 107] width 172 height 15
click at [390, 133] on li "Start Date" at bounding box center [375, 132] width 178 height 16
type input "Start Date"
click at [524, 105] on input "dialog" at bounding box center [553, 107] width 172 height 15
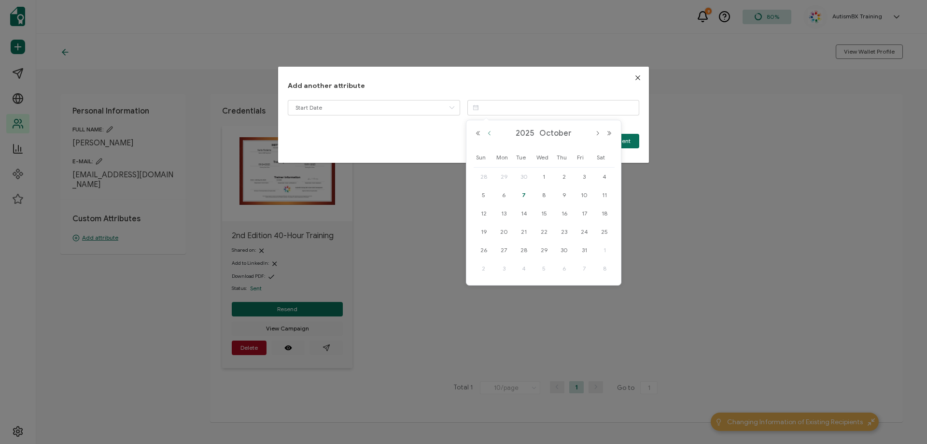
click at [489, 135] on button "Previous Month" at bounding box center [490, 133] width 12 height 7
click at [547, 231] on span "24" at bounding box center [544, 232] width 12 height 12
type input "[DATE]"
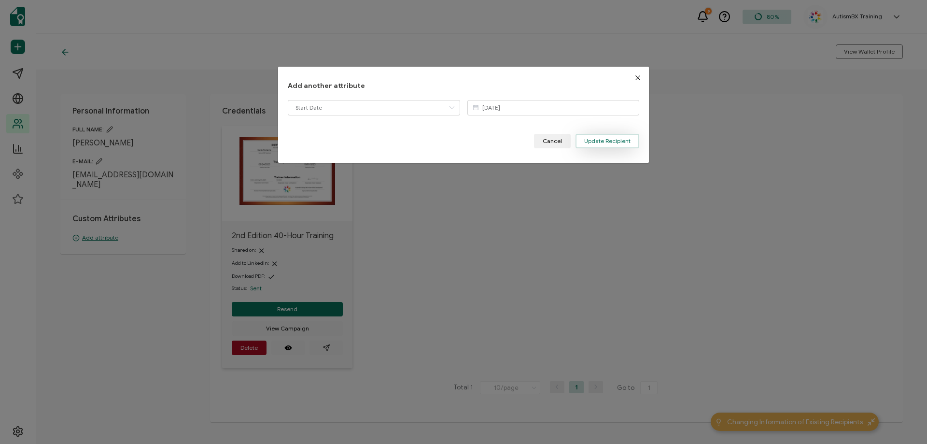
click at [596, 144] on span "Update Recipient" at bounding box center [607, 141] width 46 height 6
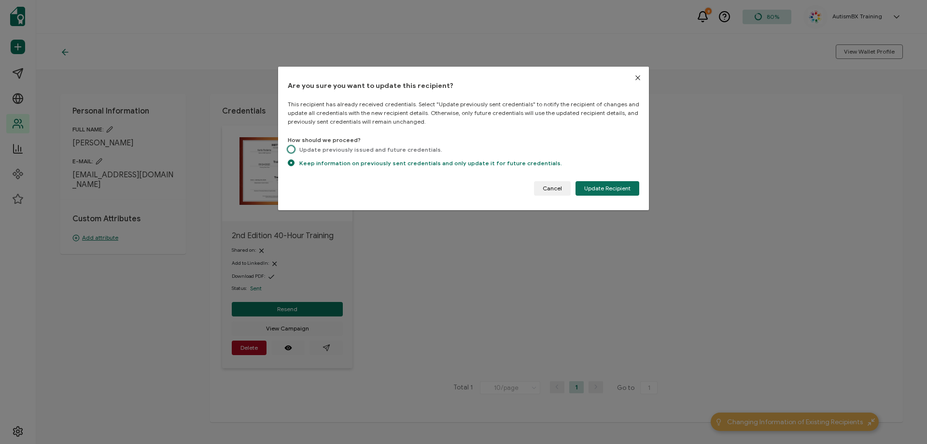
drag, startPoint x: 291, startPoint y: 149, endPoint x: 460, endPoint y: 171, distance: 170.4
click at [291, 149] on span "dialog" at bounding box center [291, 149] width 7 height 7
click at [291, 149] on input "Update previously issued and future credentials." at bounding box center [291, 150] width 7 height 8
radio input "true"
radio input "false"
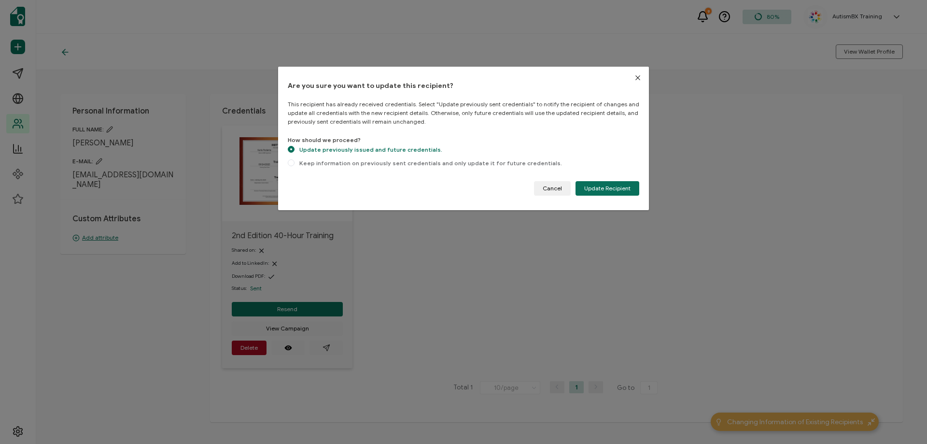
click at [595, 179] on div "Are you sure you want to update this recipient? This recipient has already rece…" at bounding box center [463, 138] width 351 height 114
click at [596, 186] on span "Update Recipient" at bounding box center [607, 188] width 46 height 6
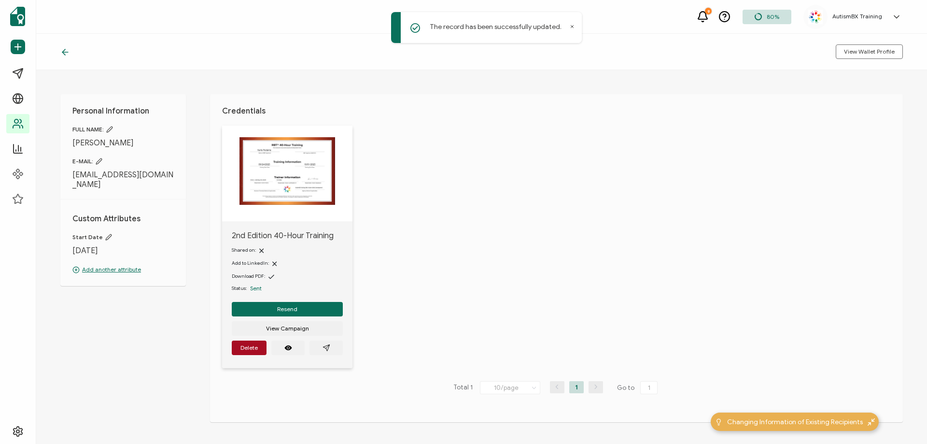
click at [64, 52] on icon at bounding box center [65, 52] width 10 height 10
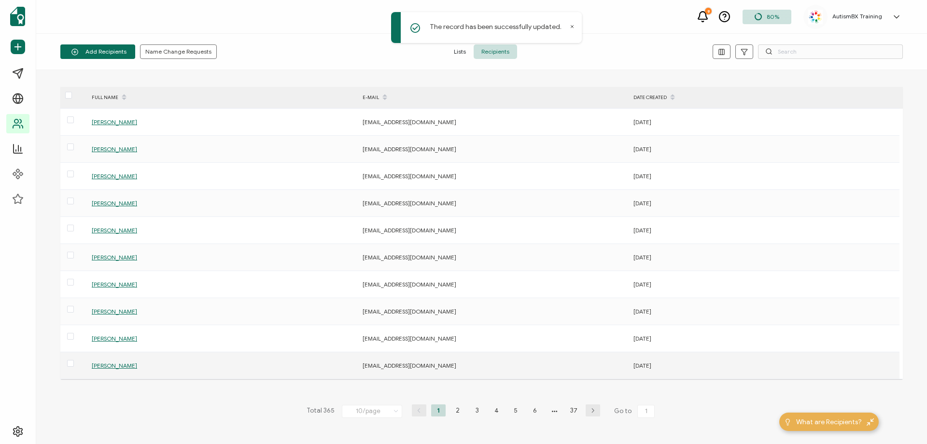
click at [118, 366] on span "[PERSON_NAME]" at bounding box center [114, 365] width 45 height 7
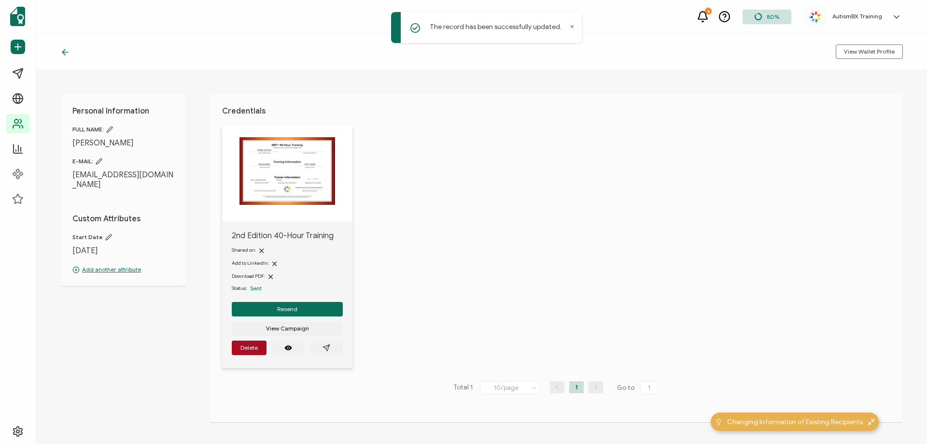
click at [61, 49] on icon at bounding box center [65, 52] width 10 height 10
